Goal: Communication & Community: Answer question/provide support

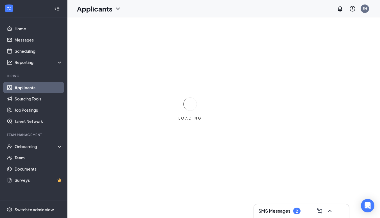
click at [232, 70] on div "LOADING" at bounding box center [190, 109] width 380 height 218
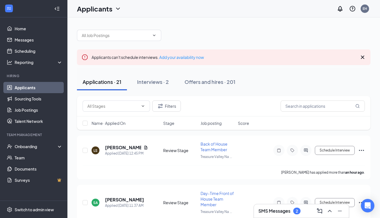
click at [360, 58] on icon "Cross" at bounding box center [362, 57] width 7 height 7
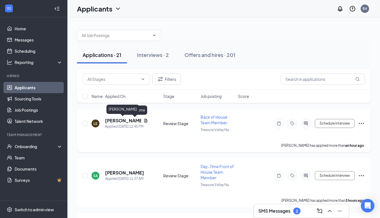
click at [98, 120] on div "LS [PERSON_NAME] Applied [DATE] 12:45 PM" at bounding box center [126, 124] width 68 height 12
click at [106, 121] on h5 "[PERSON_NAME]" at bounding box center [123, 121] width 36 height 6
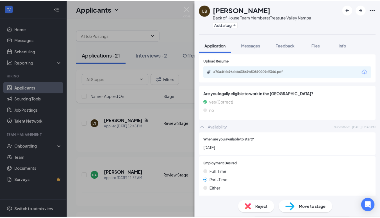
scroll to position [237, 0]
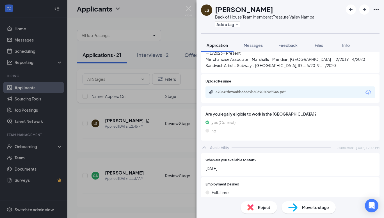
click at [241, 86] on div "a70a4fdc96abb63869b50890209df346.pdf" at bounding box center [291, 92] width 170 height 12
click at [241, 90] on div "a70a4fdc96abb63869b50890209df346.pdf" at bounding box center [255, 92] width 79 height 4
click at [191, 10] on img at bounding box center [188, 11] width 7 height 11
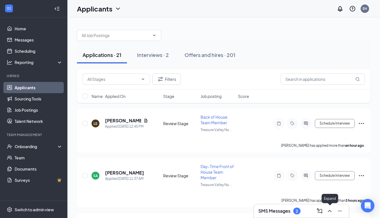
click at [325, 213] on button at bounding box center [329, 211] width 9 height 9
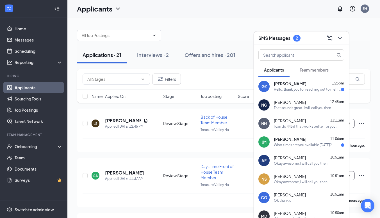
click at [300, 140] on div "[PERSON_NAME] Main 11:06am" at bounding box center [309, 140] width 70 height 6
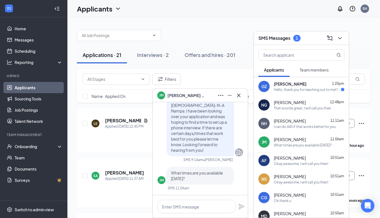
click at [194, 158] on div "SMS 9:14am" at bounding box center [193, 160] width 20 height 5
click at [188, 205] on textarea at bounding box center [196, 206] width 79 height 13
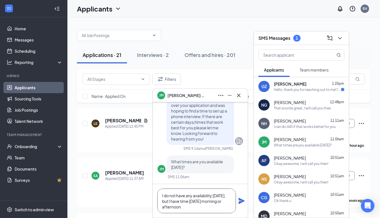
type textarea "I do not have any availability [DATE], but I have time [DATE] morning or aftern…"
click at [243, 202] on icon "Plane" at bounding box center [241, 201] width 6 height 6
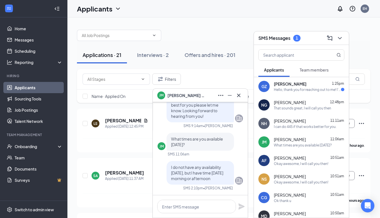
click at [238, 99] on icon "Cross" at bounding box center [238, 95] width 7 height 7
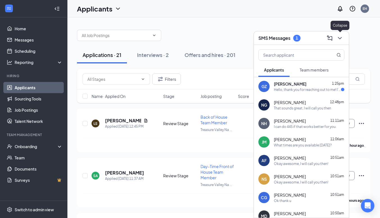
click at [343, 39] on button at bounding box center [339, 38] width 9 height 9
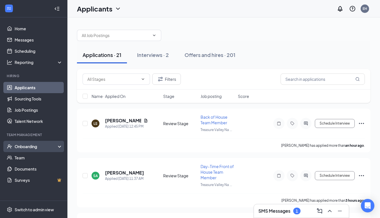
click at [56, 147] on div "Onboarding" at bounding box center [36, 147] width 43 height 6
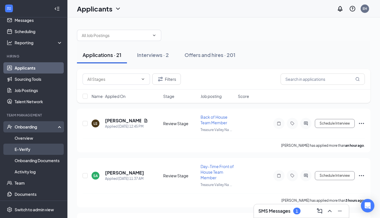
scroll to position [32, 0]
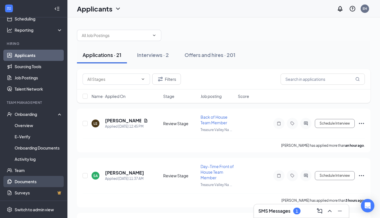
click at [41, 177] on link "Documents" at bounding box center [39, 181] width 48 height 11
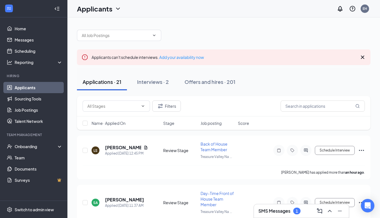
click at [362, 57] on icon "Cross" at bounding box center [362, 57] width 3 height 3
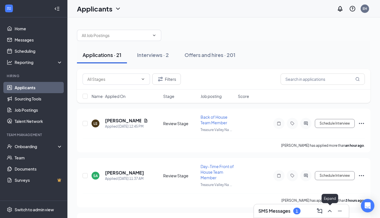
click at [327, 211] on icon "ChevronUp" at bounding box center [329, 211] width 7 height 7
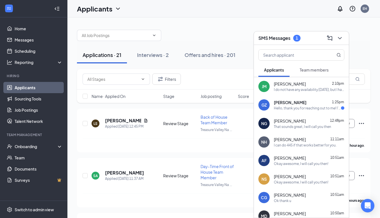
click at [312, 155] on div "[PERSON_NAME] 10:51am" at bounding box center [309, 158] width 70 height 6
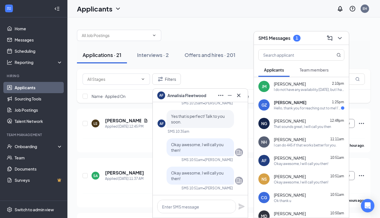
click at [312, 155] on div "[PERSON_NAME] 10:51am" at bounding box center [309, 158] width 70 height 6
click at [238, 98] on icon "Cross" at bounding box center [238, 95] width 7 height 7
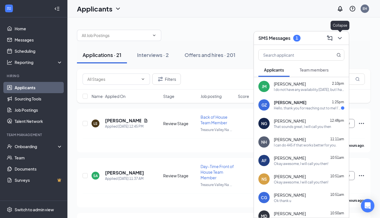
click at [338, 38] on icon "ChevronDown" at bounding box center [339, 38] width 7 height 7
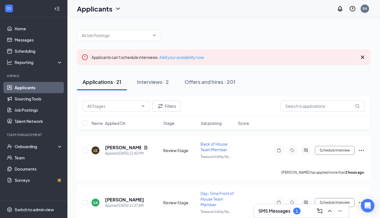
click at [366, 57] on div "Applicants can't schedule interviews. Add your availability now" at bounding box center [223, 57] width 293 height 16
click at [364, 57] on icon "Cross" at bounding box center [362, 57] width 7 height 7
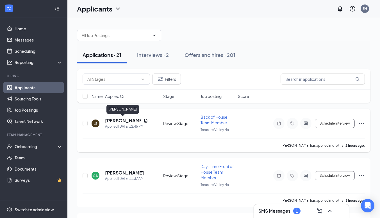
click at [123, 119] on h5 "[PERSON_NAME]" at bounding box center [123, 121] width 36 height 6
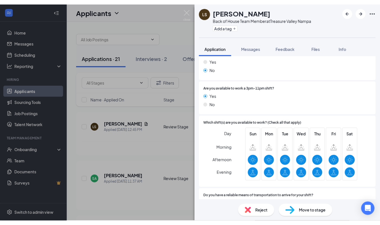
scroll to position [461, 0]
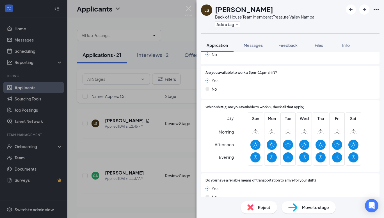
click at [170, 118] on div "LS Lydia Szuch Back of House Team Member at Treasure Valley Nampa Add a tag App…" at bounding box center [192, 109] width 384 height 218
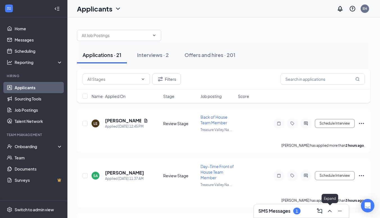
click at [328, 211] on icon "ChevronUp" at bounding box center [329, 211] width 7 height 7
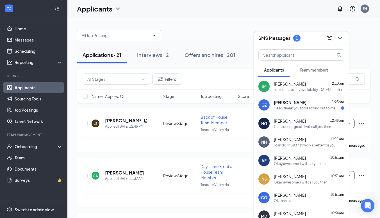
click at [308, 108] on div "Hello, thank you for reaching out to me! I'm so glad to have this opportunity. …" at bounding box center [307, 108] width 67 height 5
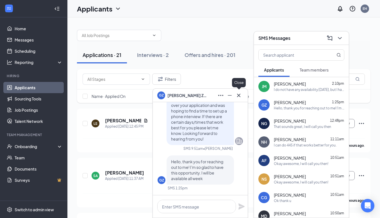
click at [242, 96] on icon "Cross" at bounding box center [238, 95] width 7 height 7
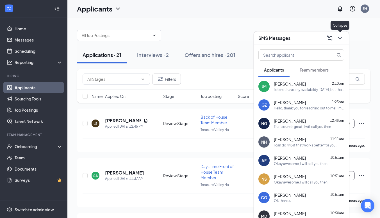
click at [337, 40] on icon "ChevronDown" at bounding box center [339, 38] width 7 height 7
